Goal: Task Accomplishment & Management: Manage account settings

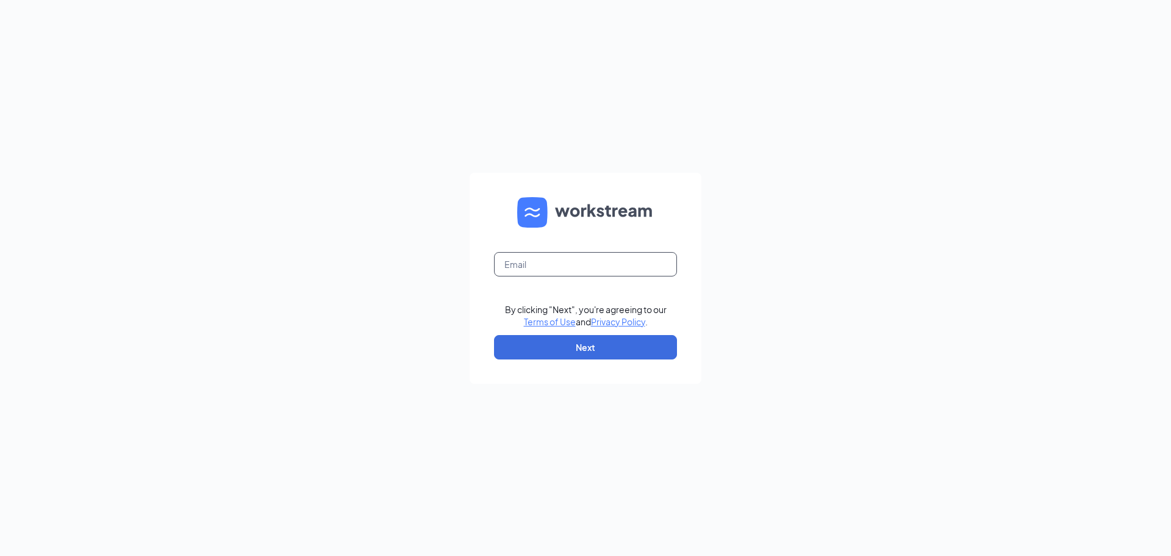
click at [567, 267] on input "text" at bounding box center [585, 264] width 183 height 24
type input "[EMAIL_ADDRESS][DOMAIN_NAME]"
click at [556, 340] on button "Next" at bounding box center [585, 347] width 183 height 24
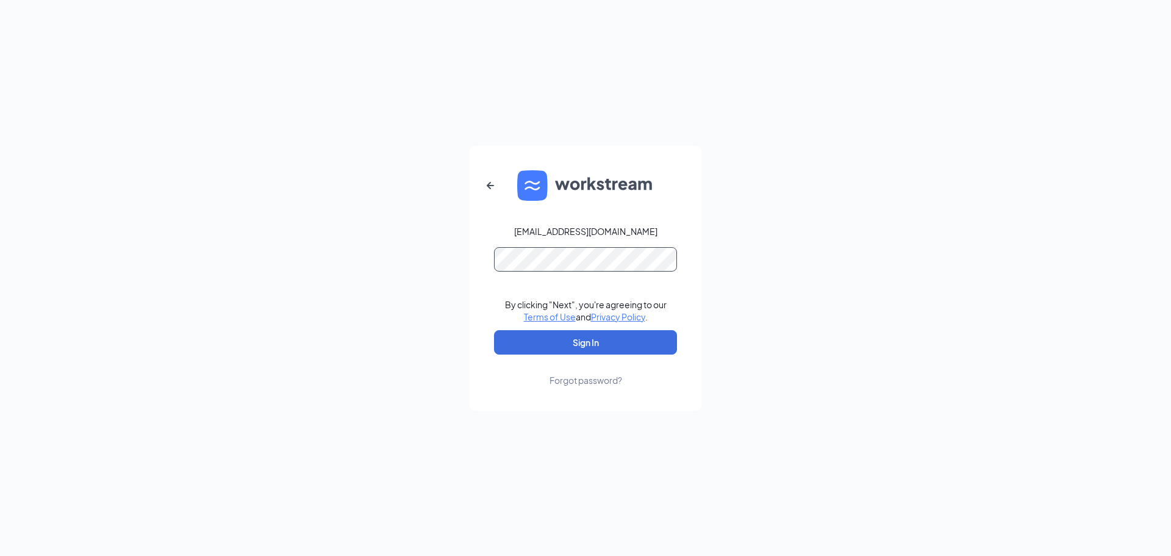
click at [494, 330] on button "Sign In" at bounding box center [585, 342] width 183 height 24
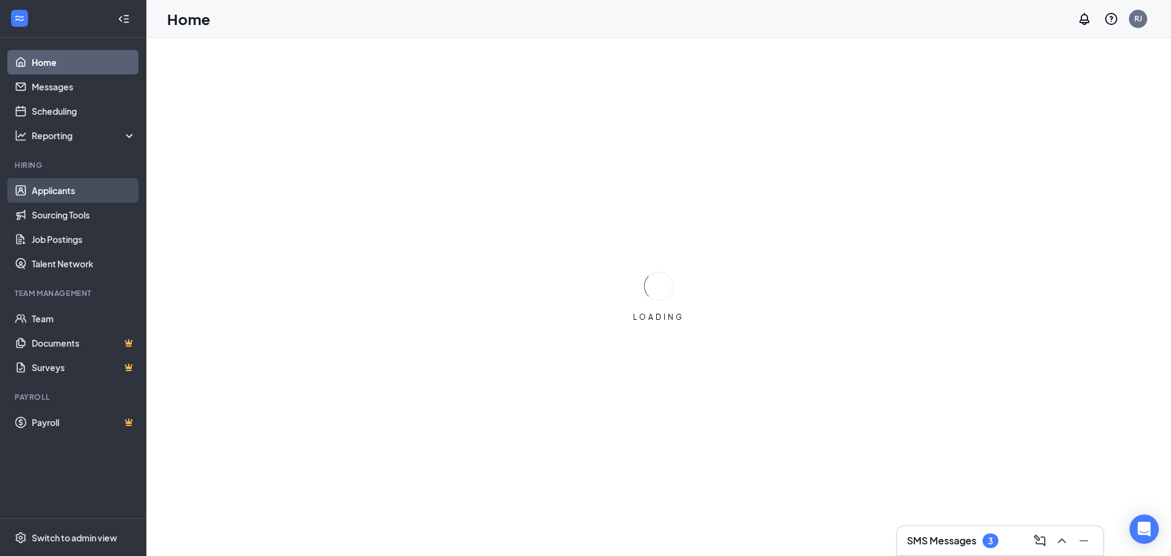
click at [70, 190] on link "Applicants" at bounding box center [84, 190] width 104 height 24
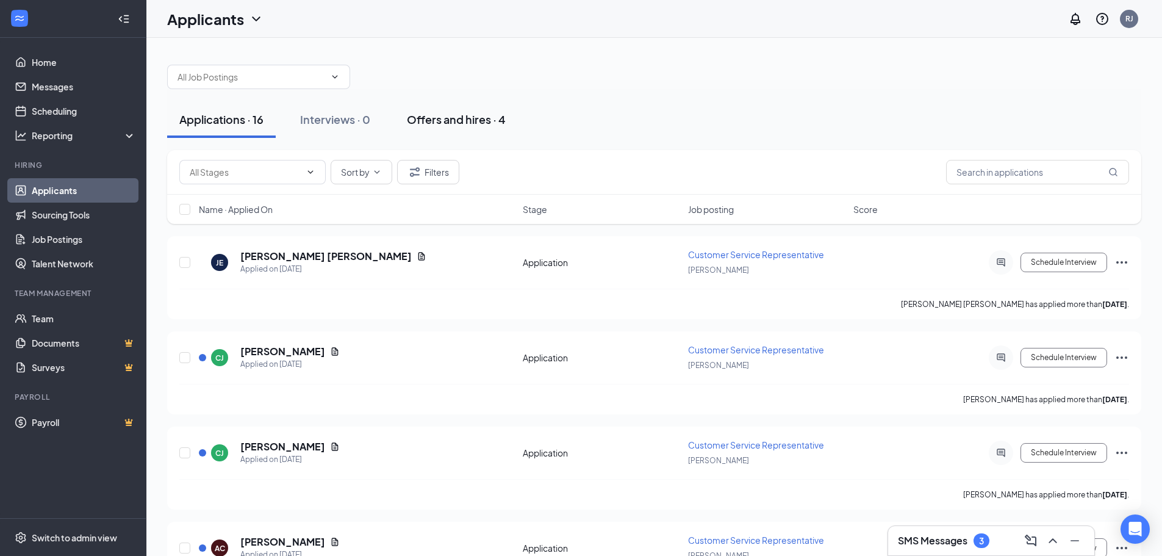
click at [445, 119] on div "Offers and hires · 4" at bounding box center [456, 119] width 99 height 15
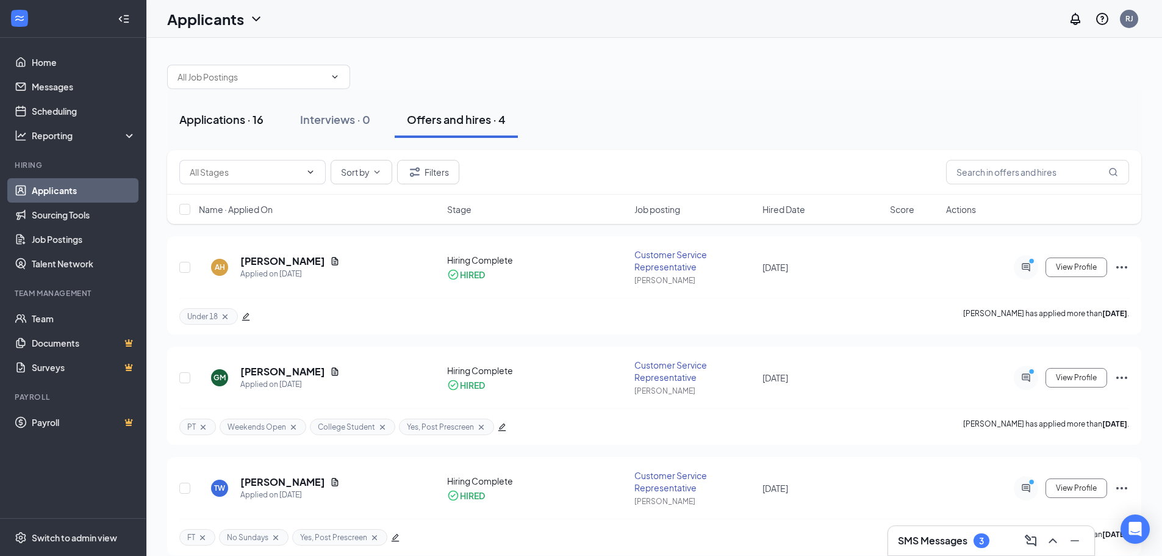
click at [234, 124] on div "Applications · 16" at bounding box center [221, 119] width 84 height 15
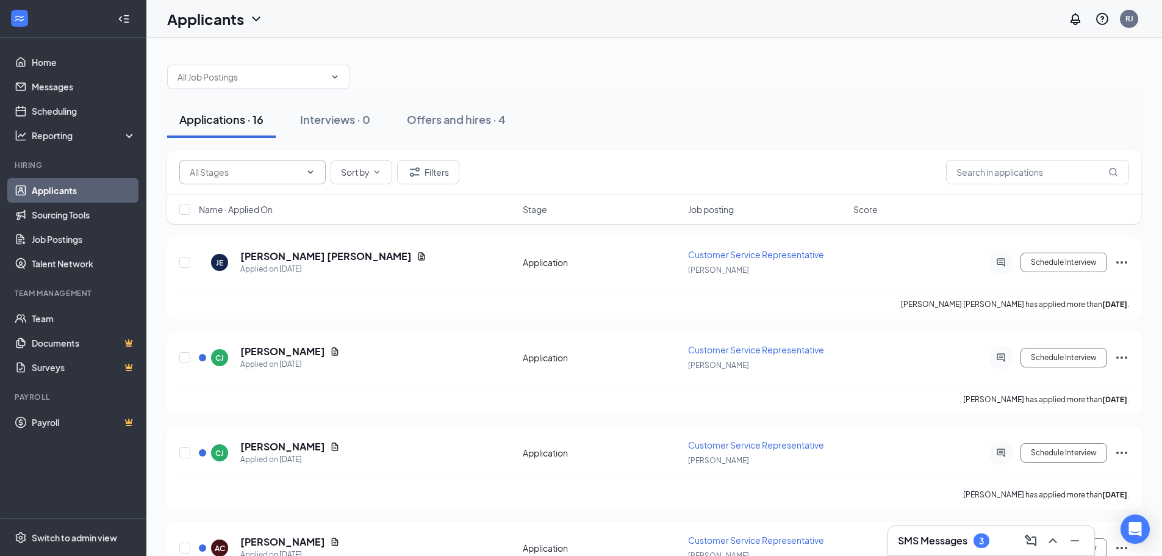
click at [309, 170] on icon "ChevronDown" at bounding box center [311, 172] width 10 height 10
click at [1069, 173] on input "text" at bounding box center [1037, 172] width 183 height 24
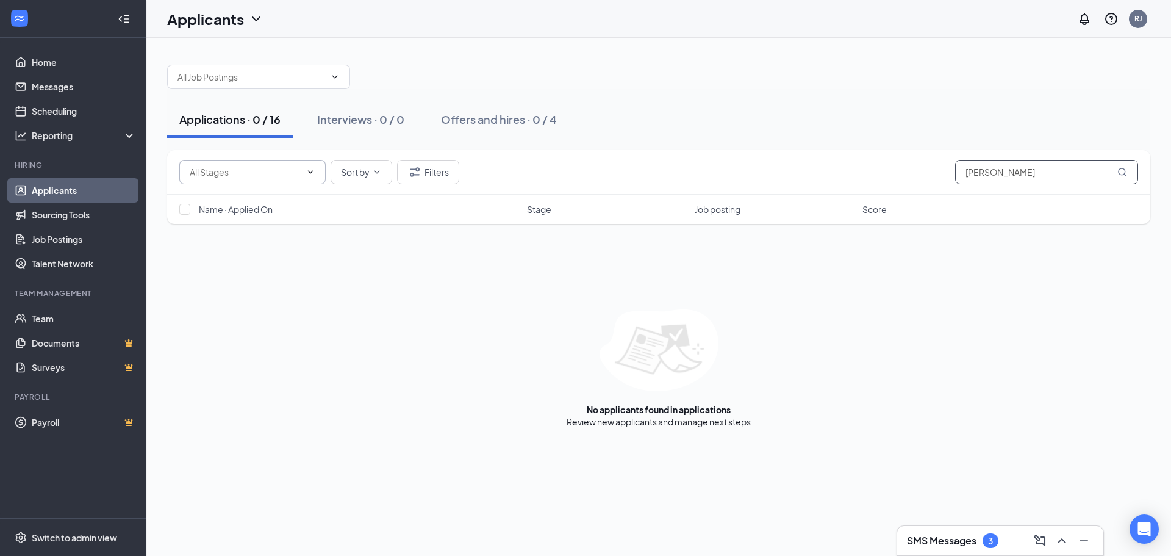
click at [1129, 173] on input "Travis Nelson" at bounding box center [1046, 172] width 183 height 24
type input "Travis Nelson"
click at [1122, 174] on icon "MagnifyingGlass" at bounding box center [1122, 172] width 8 height 8
drag, startPoint x: 1045, startPoint y: 180, endPoint x: 903, endPoint y: 177, distance: 142.2
click at [903, 177] on div "Application (50) Application Review (6) Sort by Filters Travis Nelson" at bounding box center [658, 172] width 959 height 24
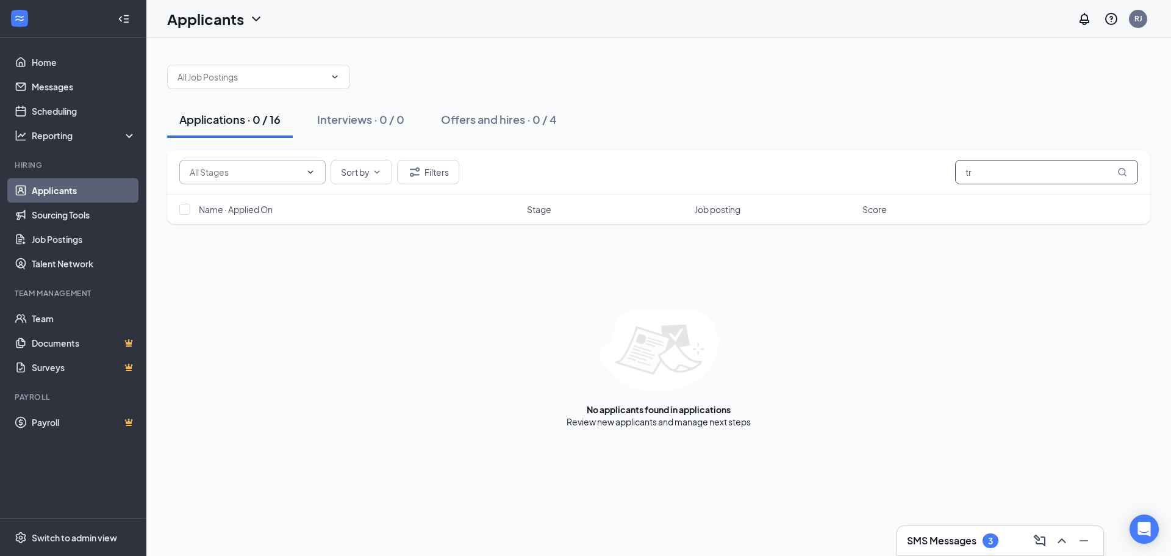
type input "t"
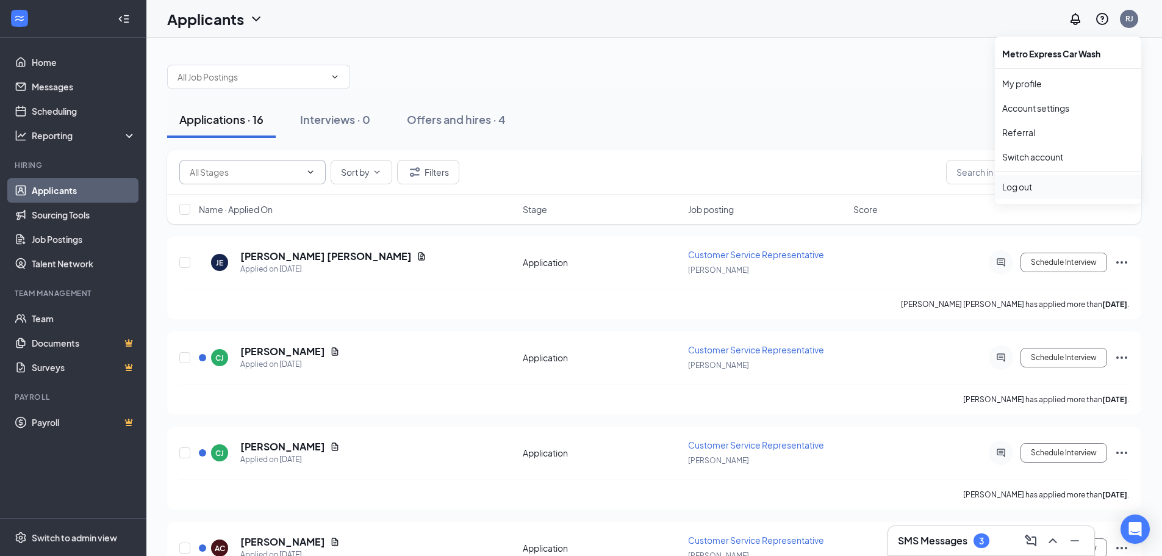
click at [1032, 184] on div "Log out" at bounding box center [1068, 187] width 132 height 12
